Goal: Check status

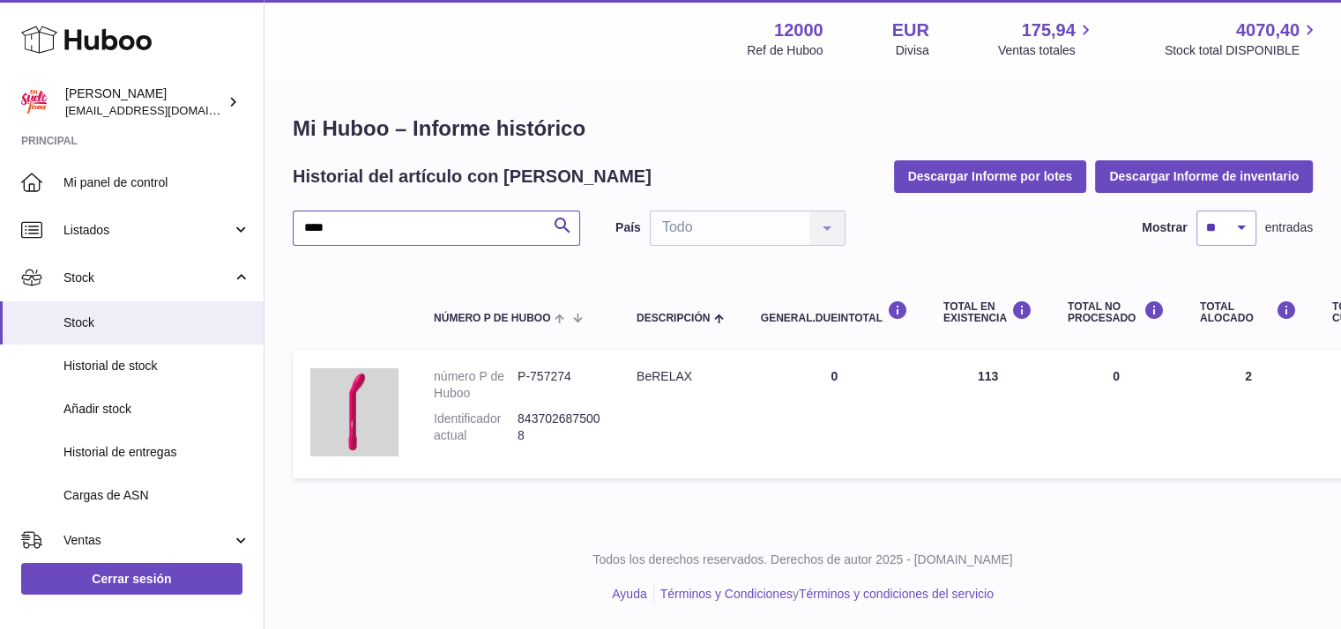
drag, startPoint x: 0, startPoint y: 0, endPoint x: 343, endPoint y: 220, distance: 407.5
click at [343, 220] on input "****" at bounding box center [436, 228] width 287 height 35
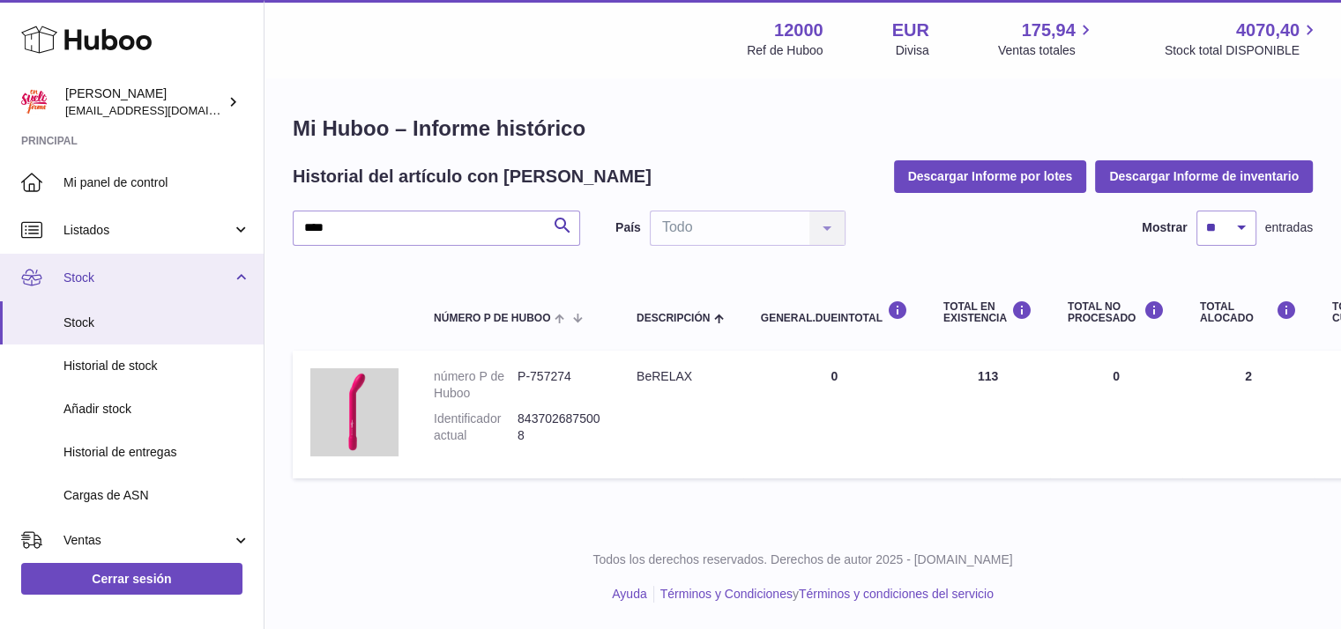
click at [115, 276] on span "Stock" at bounding box center [147, 278] width 168 height 17
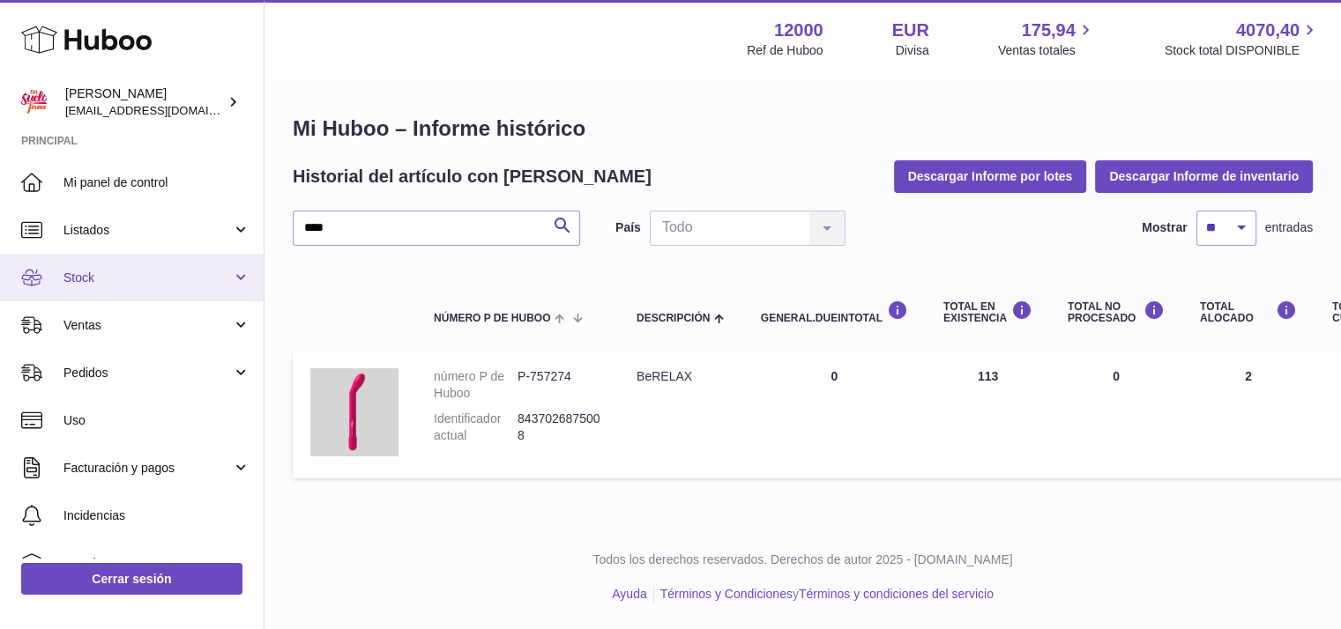
click at [98, 290] on link "Stock" at bounding box center [132, 278] width 264 height 48
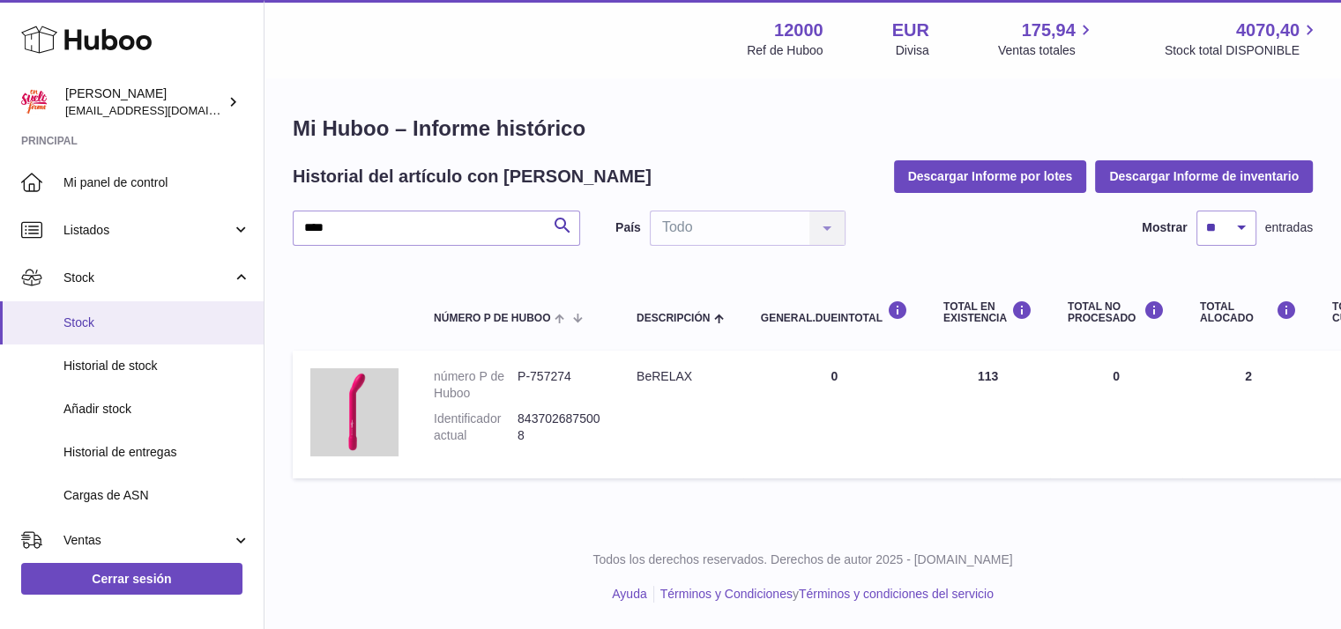
click at [86, 325] on span "Stock" at bounding box center [156, 323] width 187 height 17
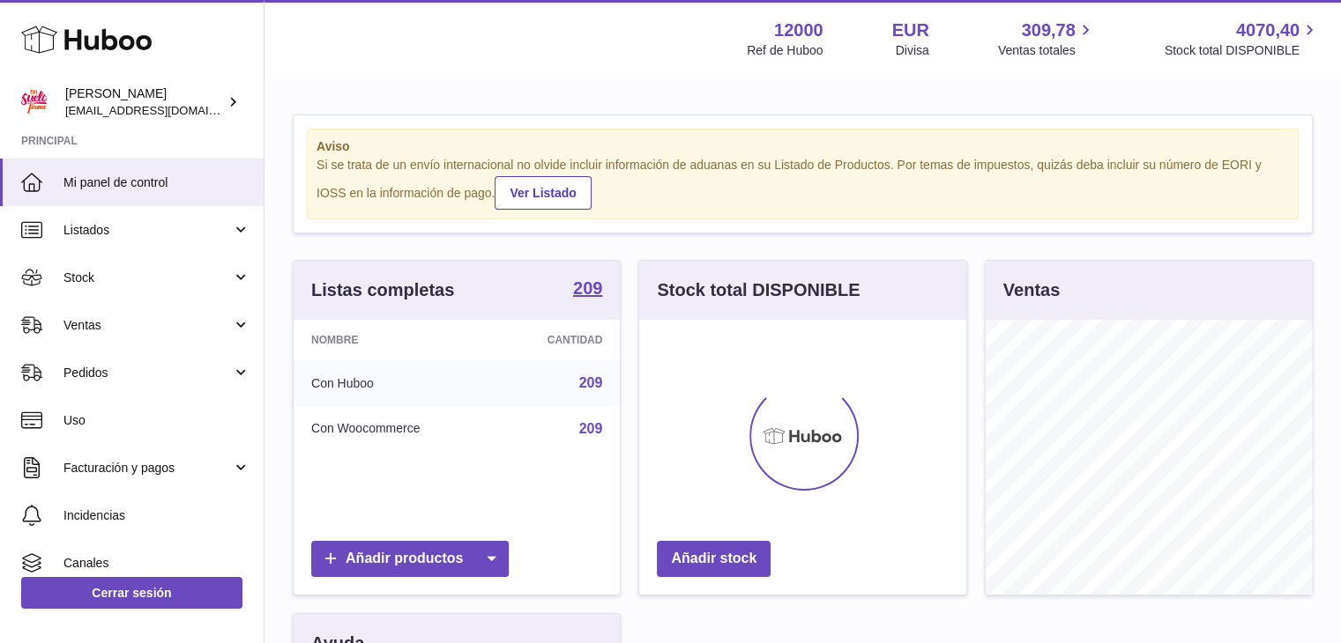
scroll to position [275, 327]
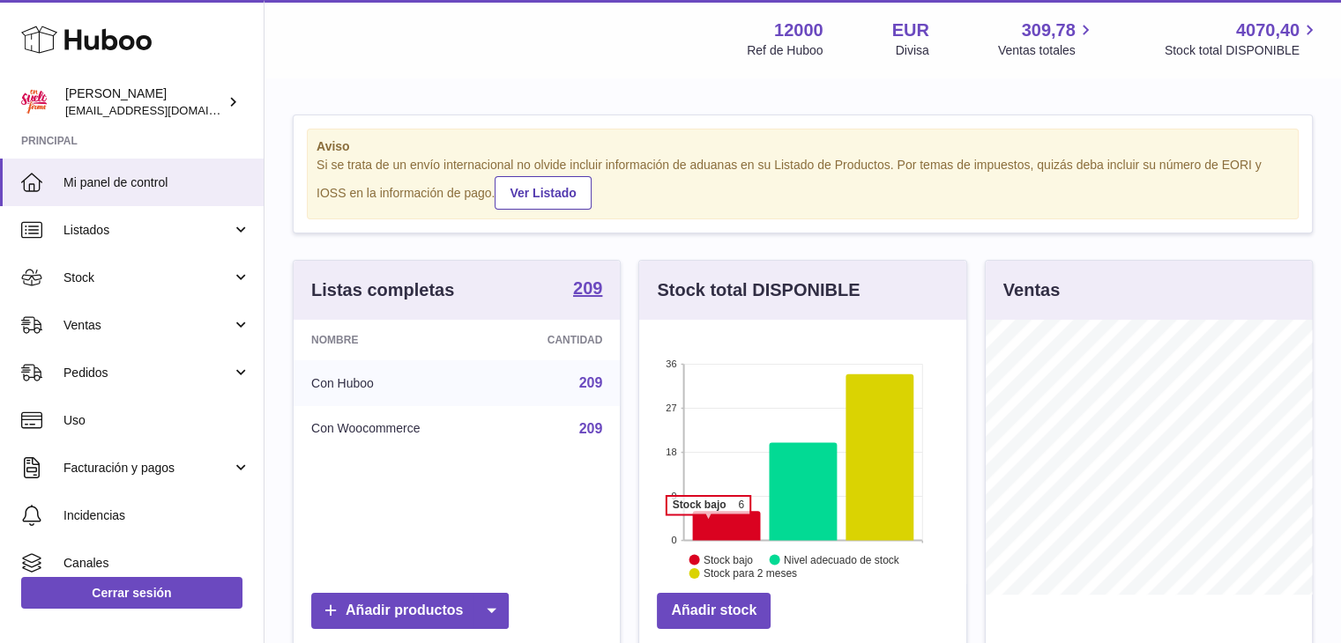
click at [708, 523] on icon at bounding box center [727, 525] width 68 height 29
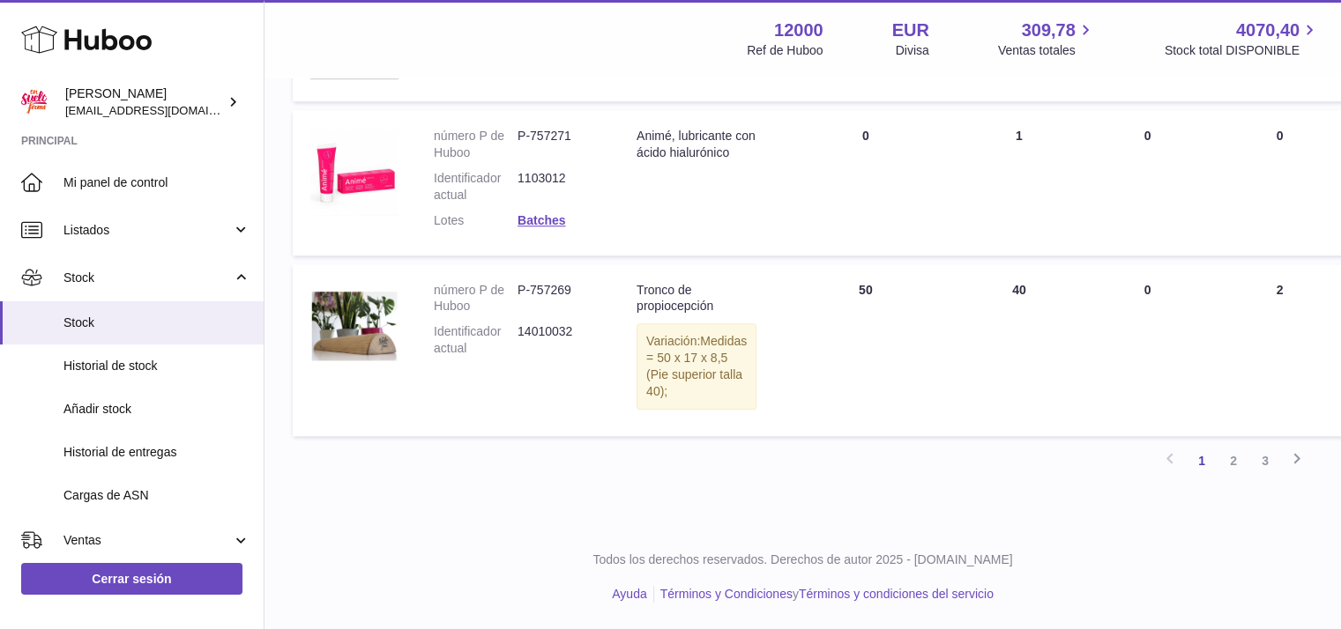
scroll to position [1526, 0]
click at [1237, 458] on link "2" at bounding box center [1233, 461] width 32 height 32
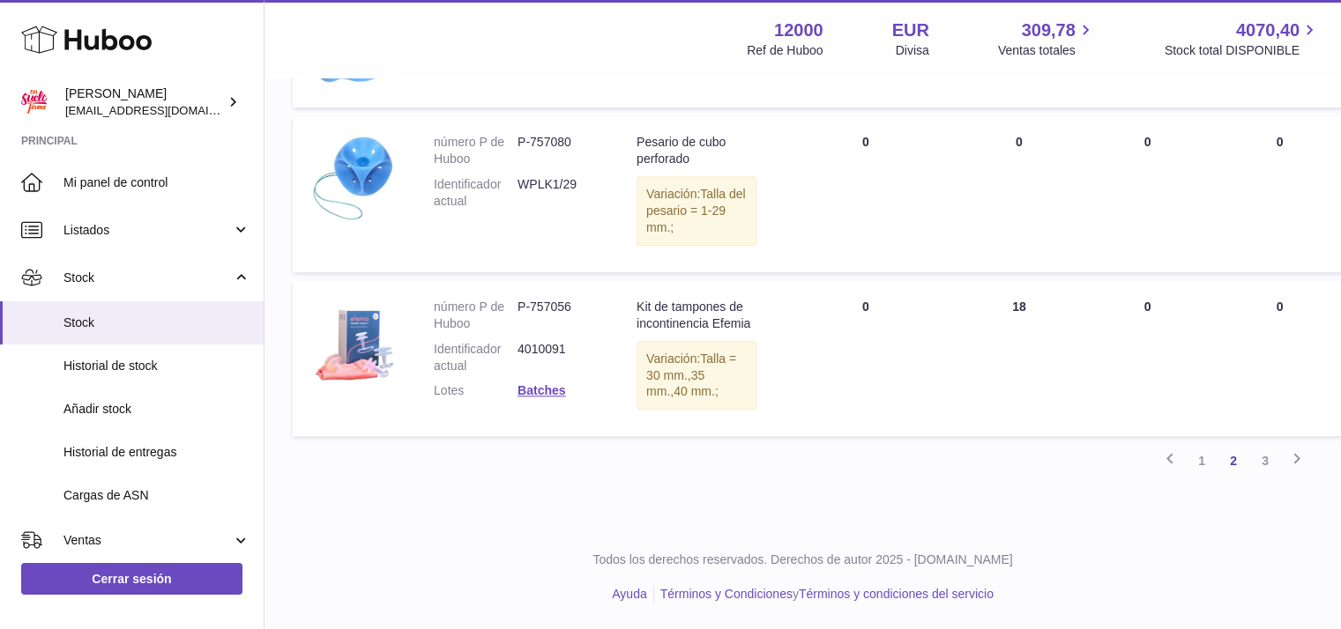
scroll to position [1583, 0]
click at [1260, 460] on link "3" at bounding box center [1265, 461] width 32 height 32
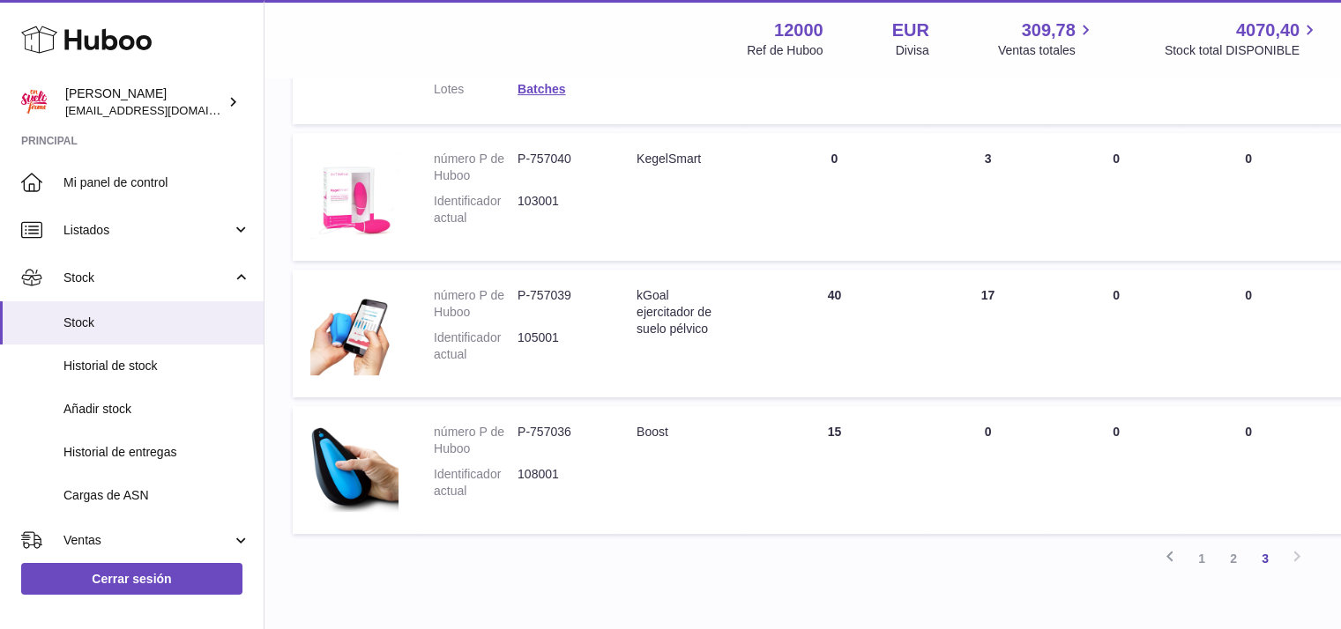
scroll to position [620, 0]
